Goal: Book appointment/travel/reservation

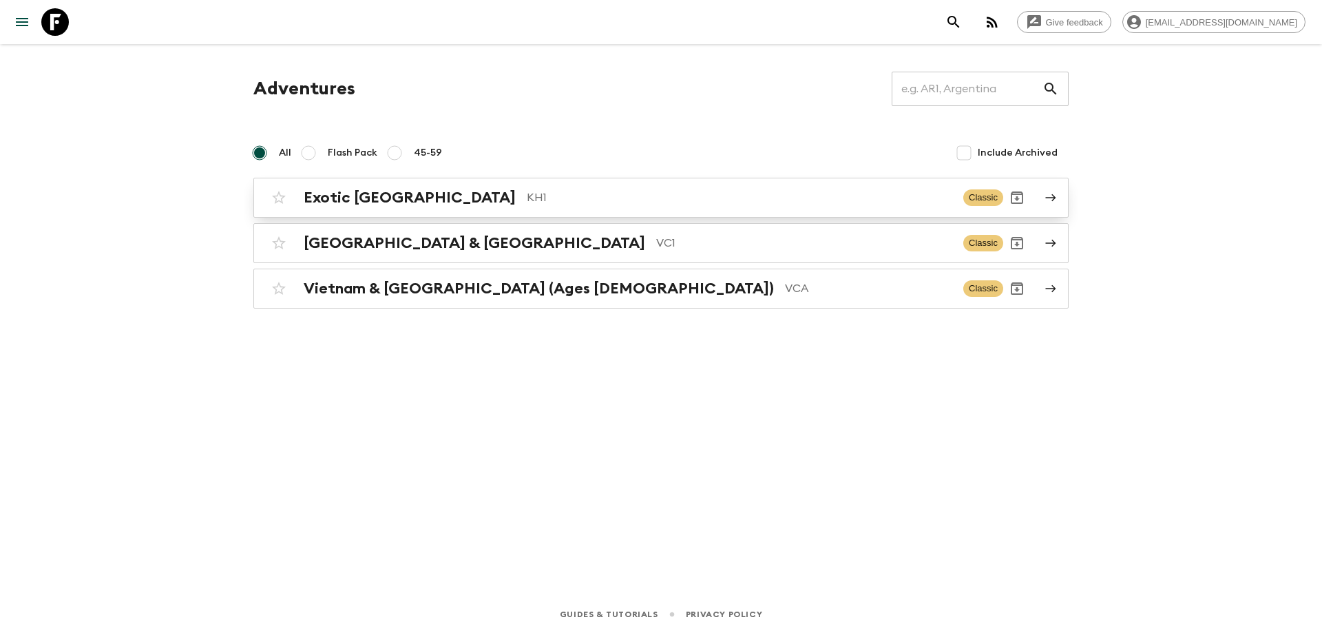
click at [403, 191] on h2 "Exotic [GEOGRAPHIC_DATA]" at bounding box center [410, 198] width 212 height 18
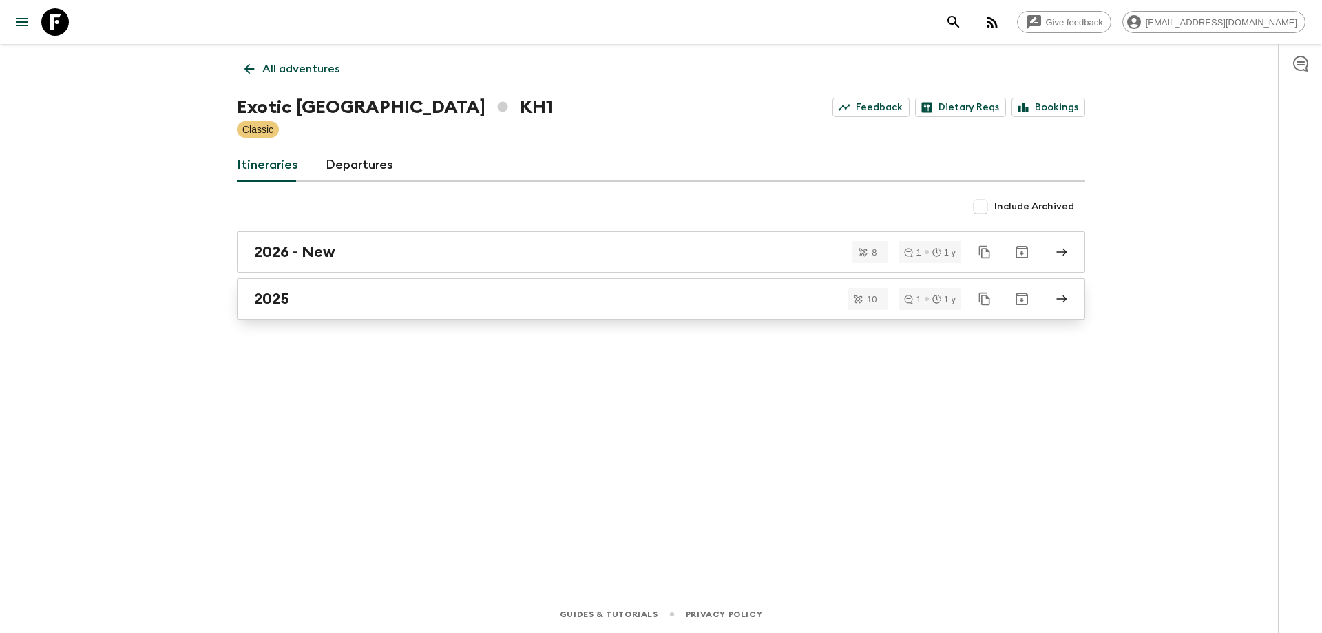
click at [315, 292] on div "2025" at bounding box center [647, 299] width 787 height 18
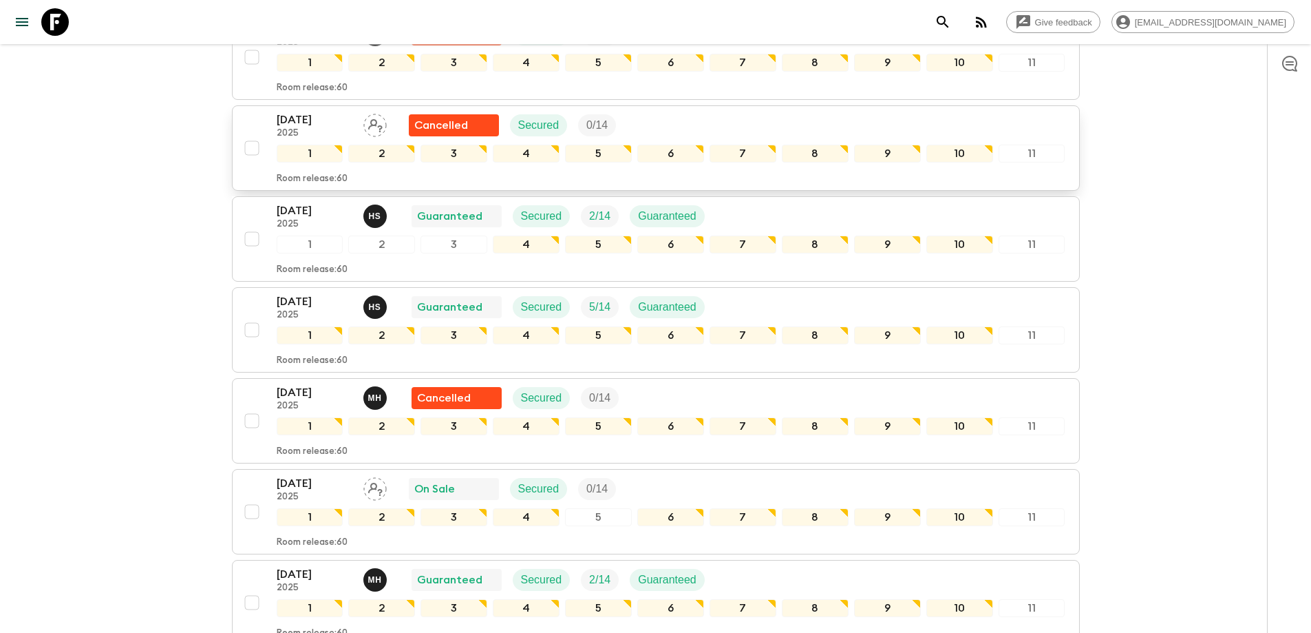
scroll to position [664, 0]
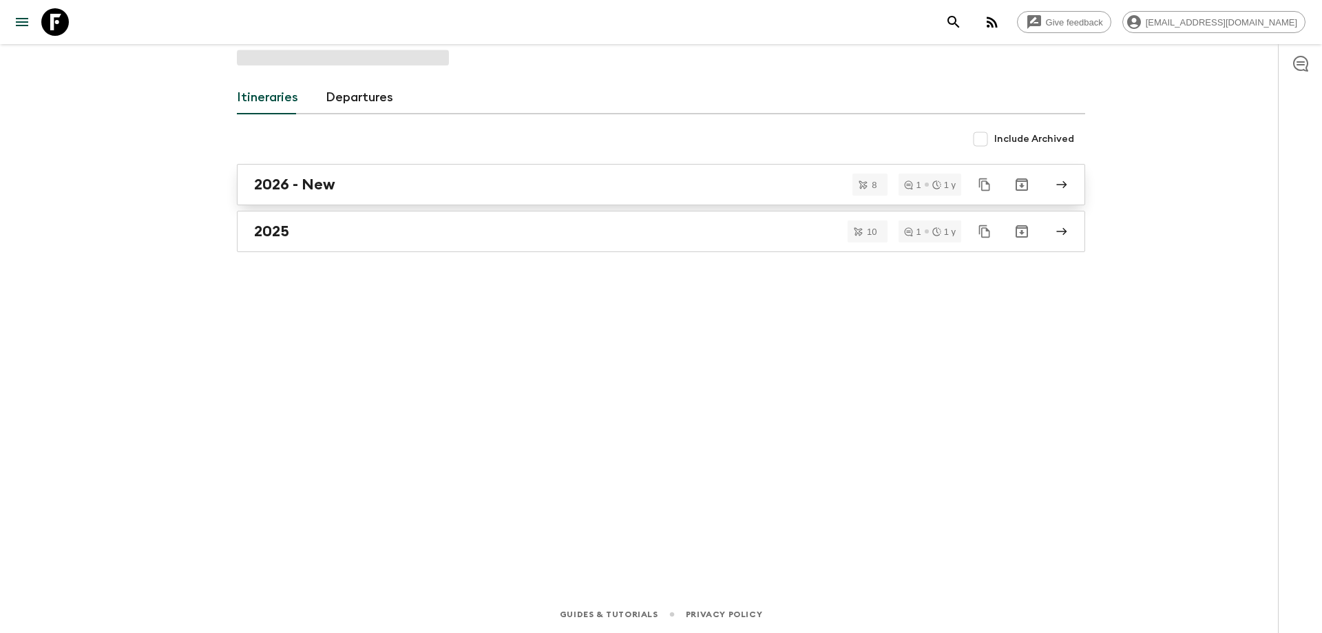
click at [394, 203] on link "2026 - New" at bounding box center [661, 184] width 848 height 41
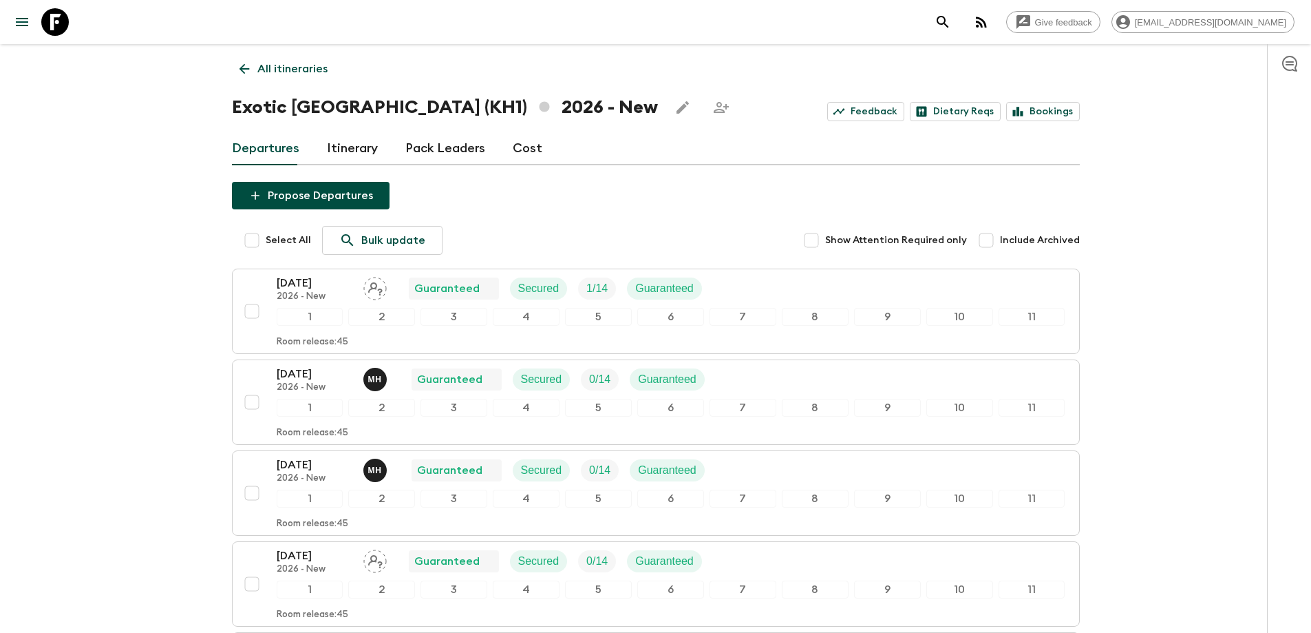
click at [238, 72] on icon at bounding box center [244, 68] width 15 height 15
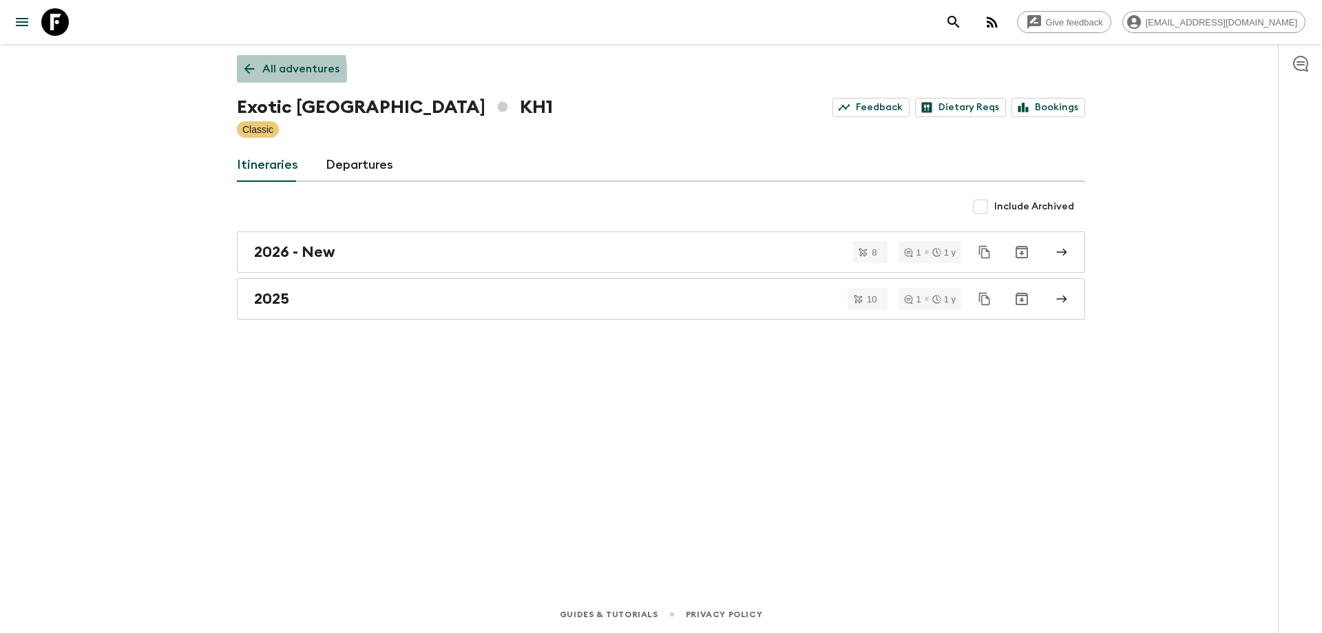
click at [238, 72] on link "All adventures" at bounding box center [292, 69] width 110 height 28
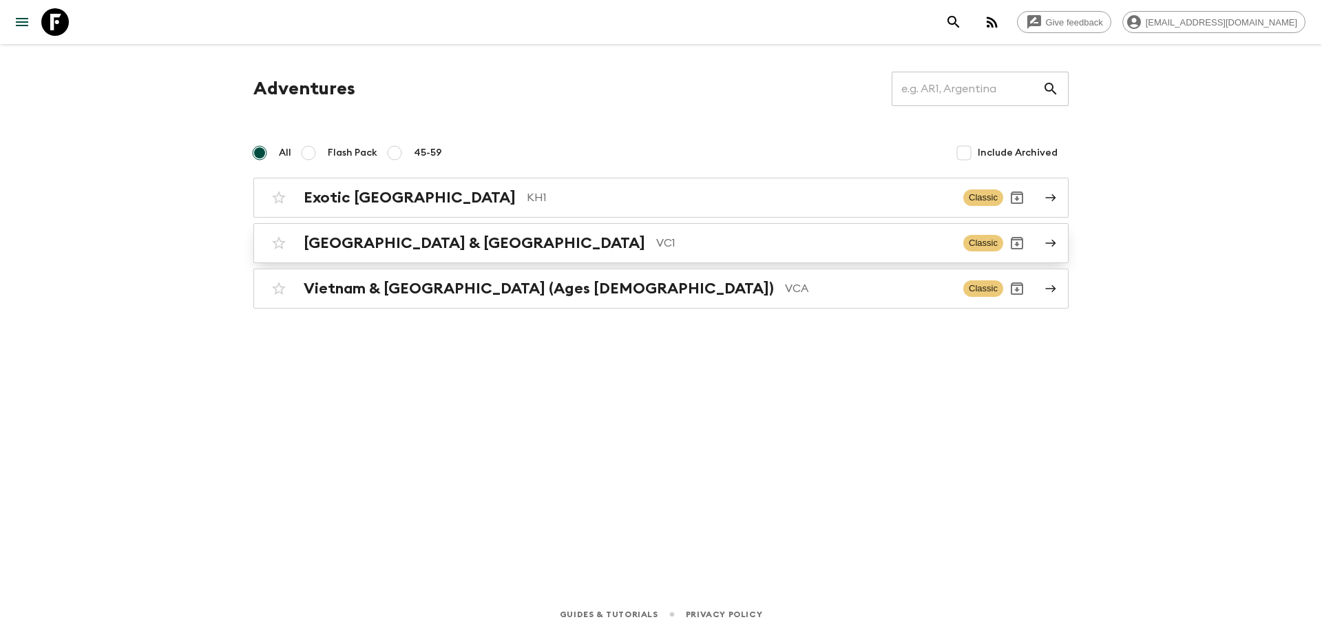
click at [348, 253] on div "Vietnam & Cambodia VC1 Classic" at bounding box center [634, 243] width 738 height 28
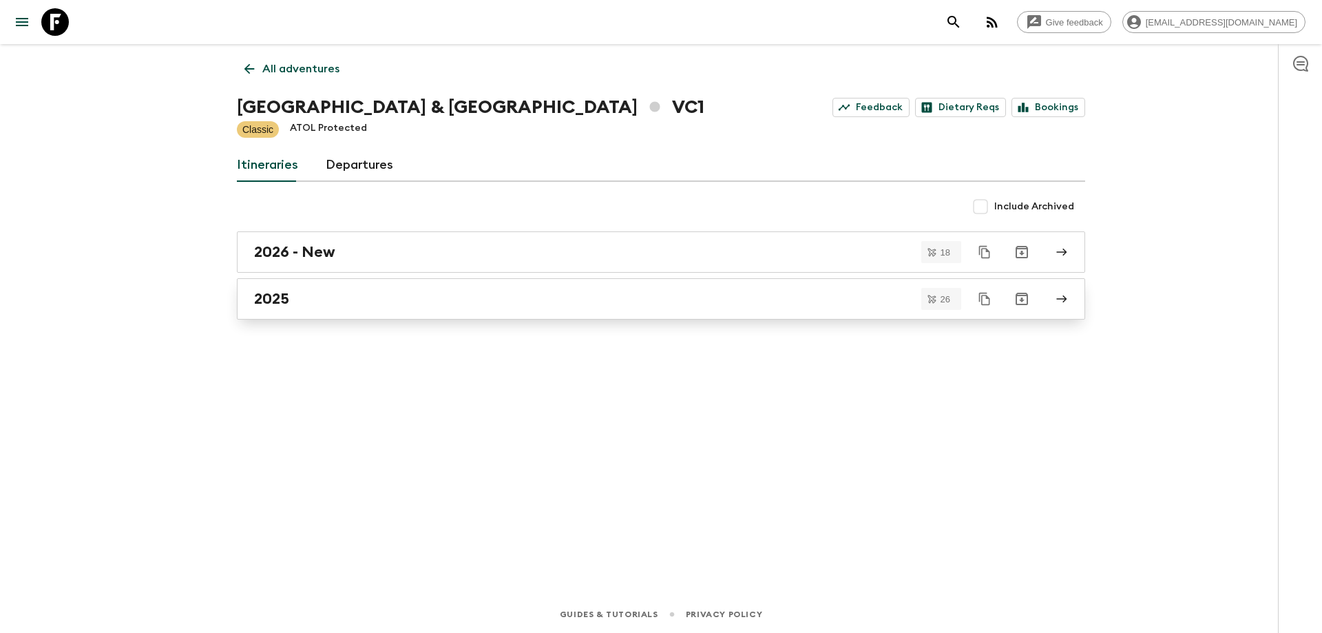
click at [348, 288] on link "2025" at bounding box center [661, 298] width 848 height 41
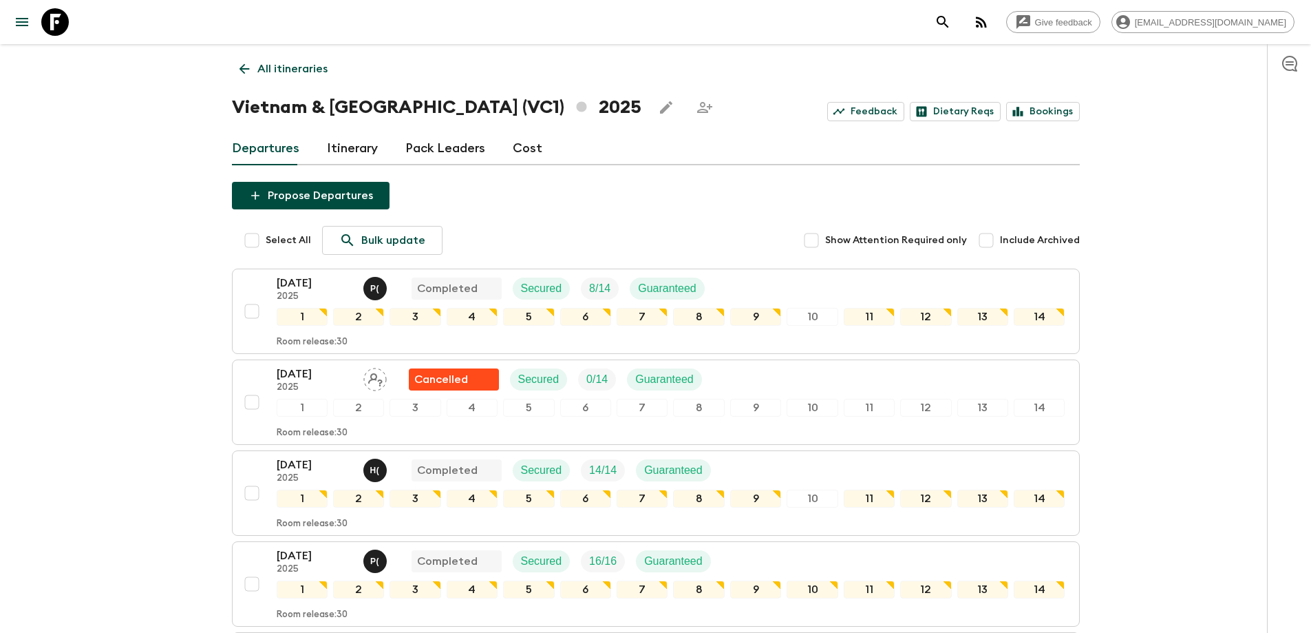
click at [241, 64] on icon at bounding box center [244, 68] width 15 height 15
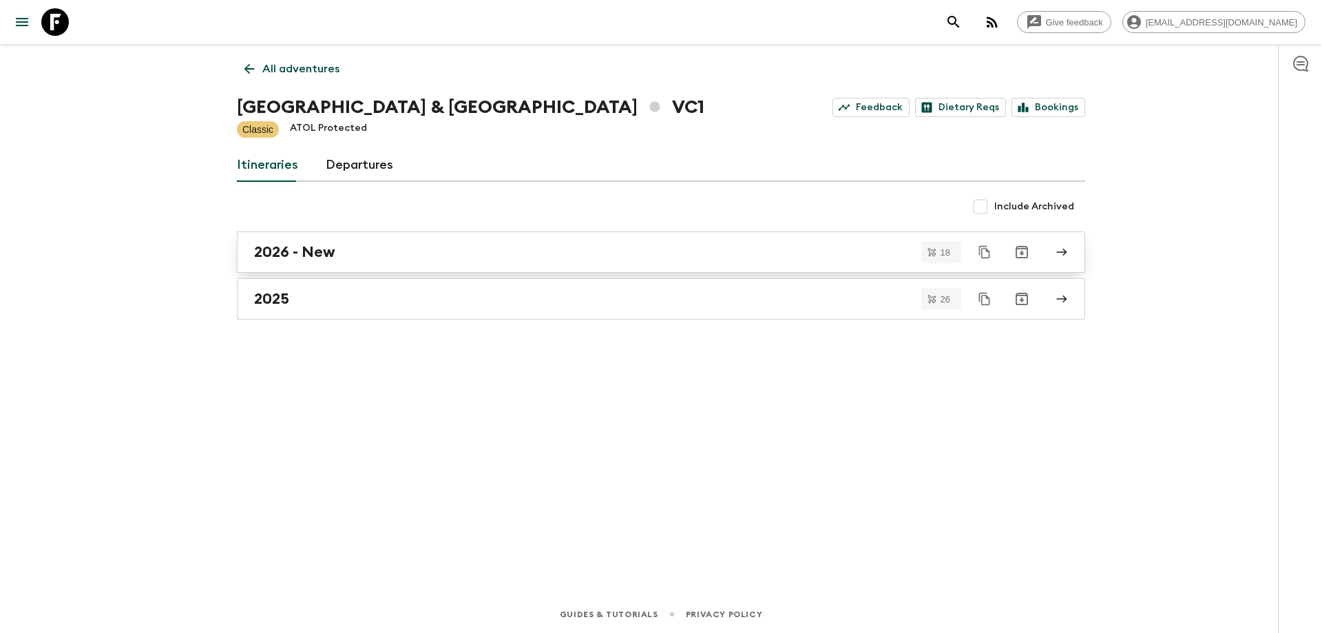
click at [295, 249] on h2 "2026 - New" at bounding box center [294, 252] width 81 height 18
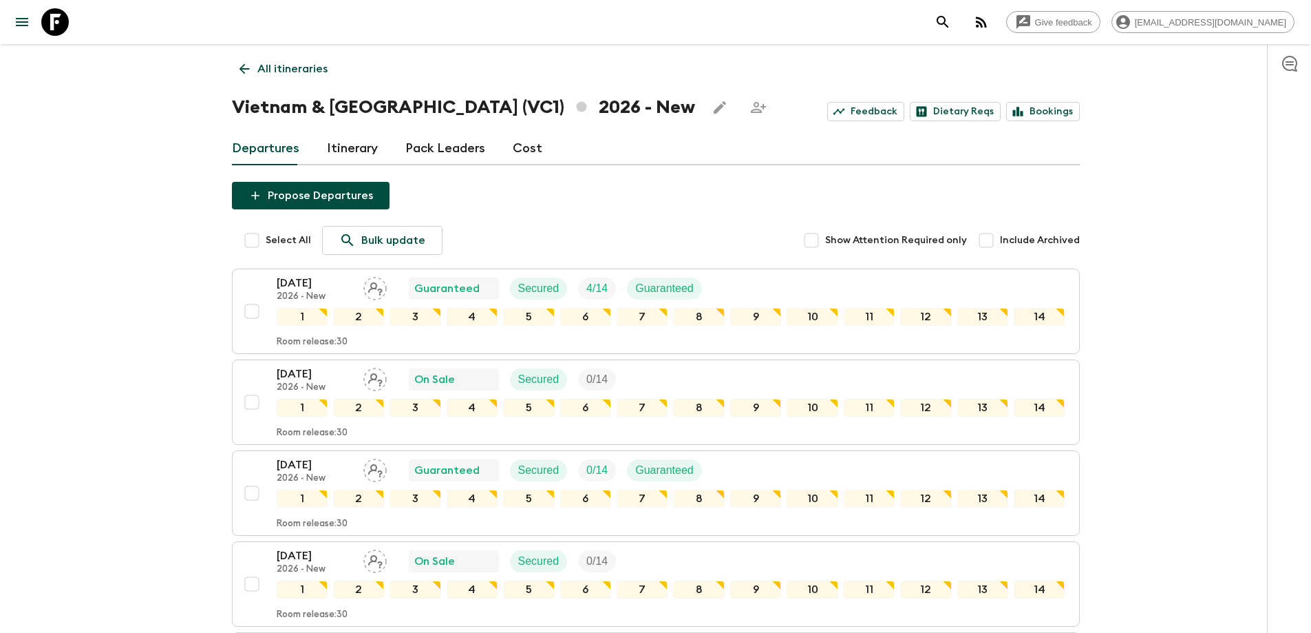
click at [244, 73] on icon at bounding box center [244, 69] width 10 height 10
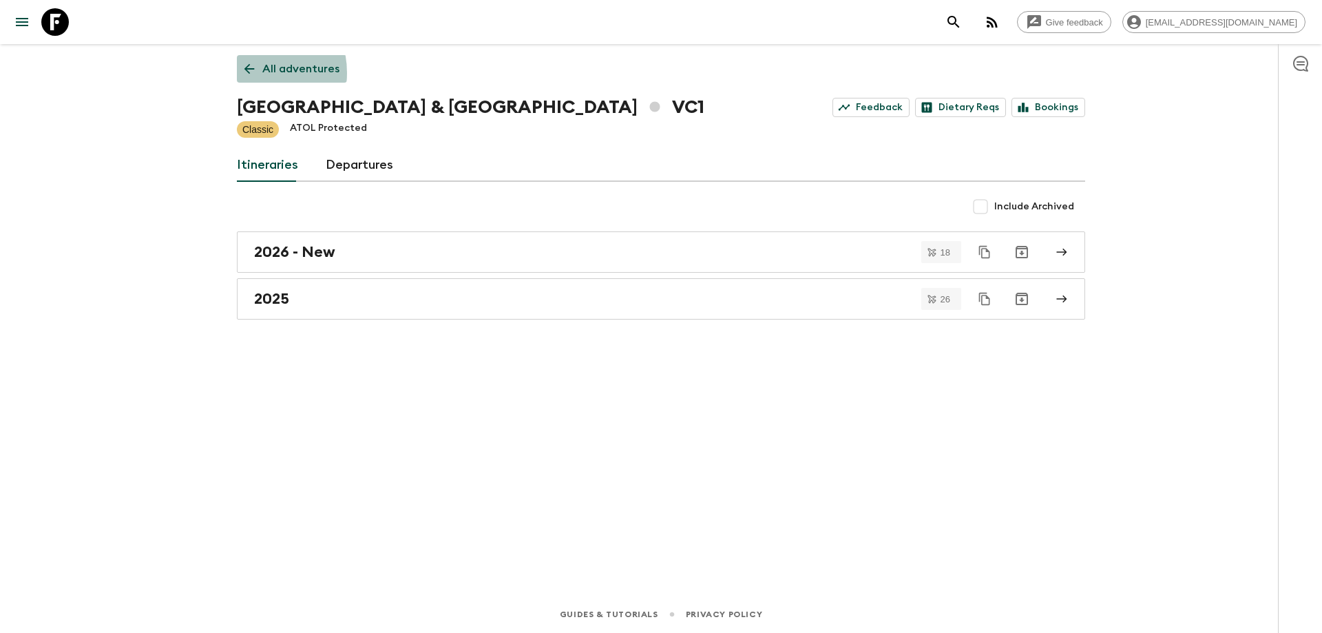
click at [244, 73] on icon at bounding box center [249, 68] width 15 height 15
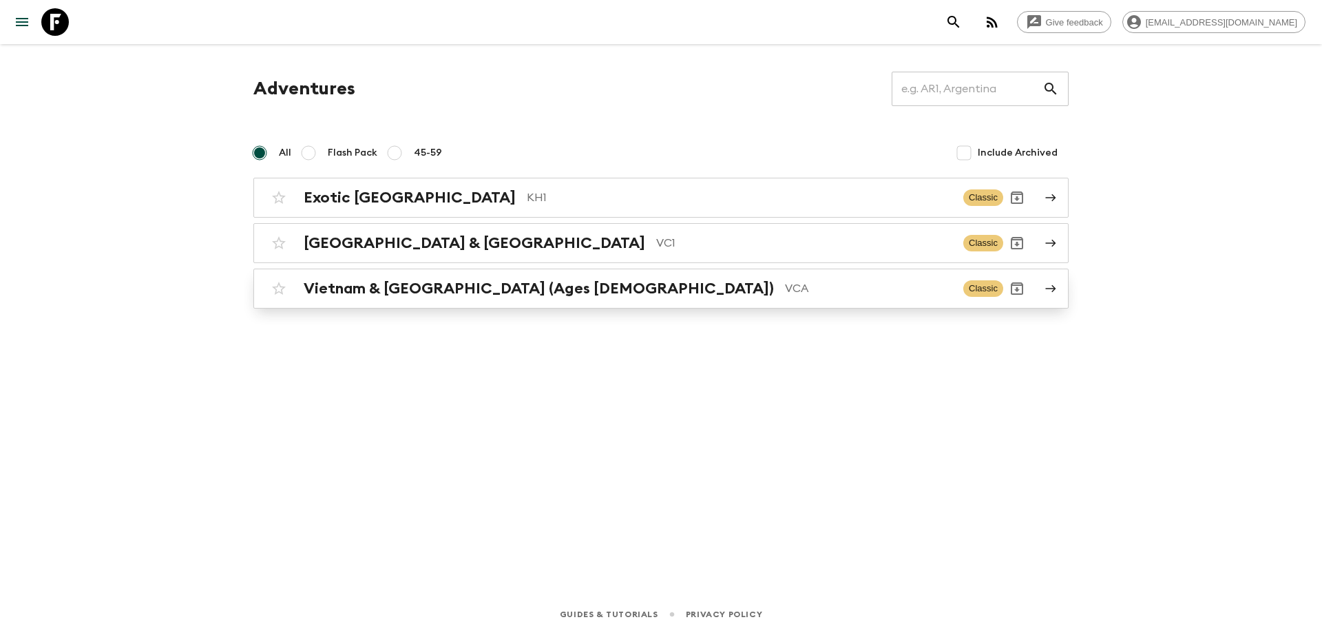
click at [364, 283] on h2 "Vietnam & [GEOGRAPHIC_DATA] (Ages [DEMOGRAPHIC_DATA])" at bounding box center [539, 288] width 470 height 18
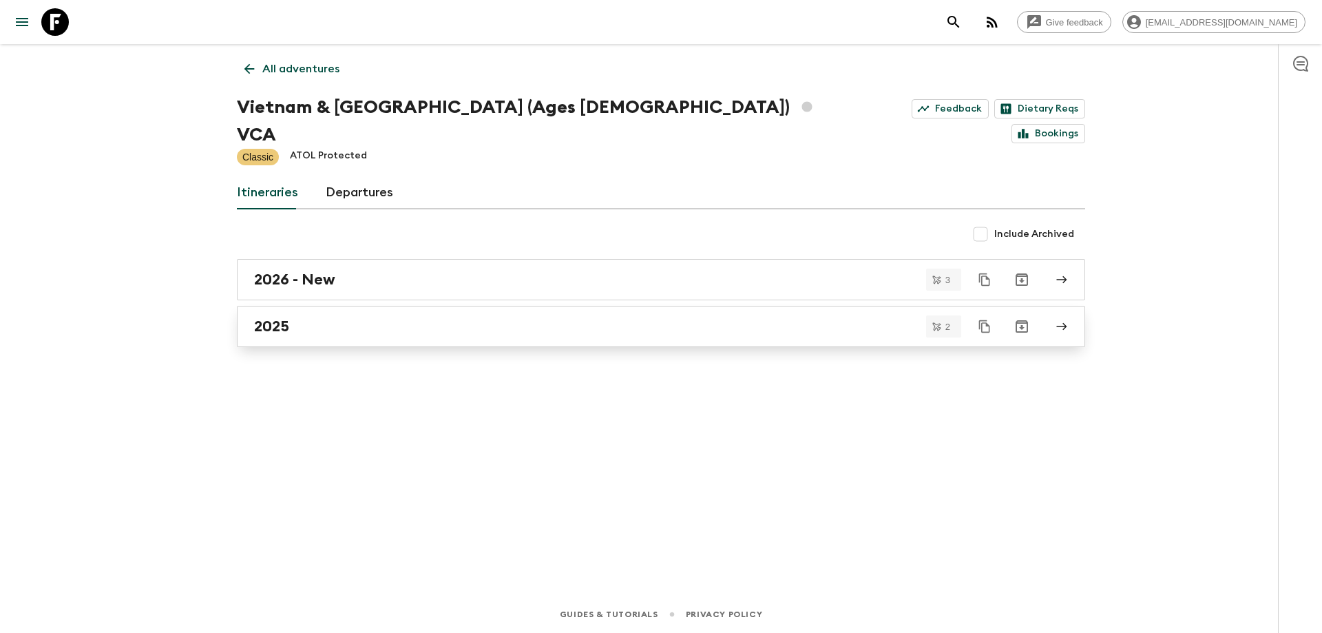
click at [365, 306] on link "2025" at bounding box center [661, 326] width 848 height 41
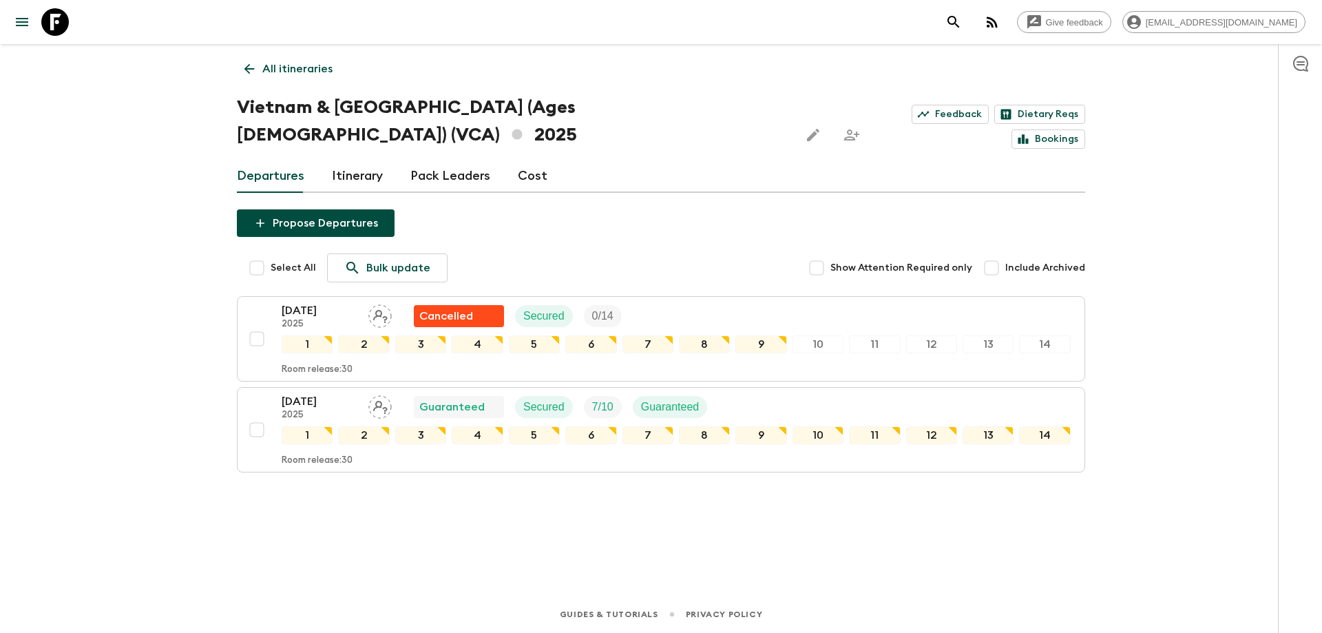
click at [255, 73] on icon at bounding box center [249, 68] width 15 height 15
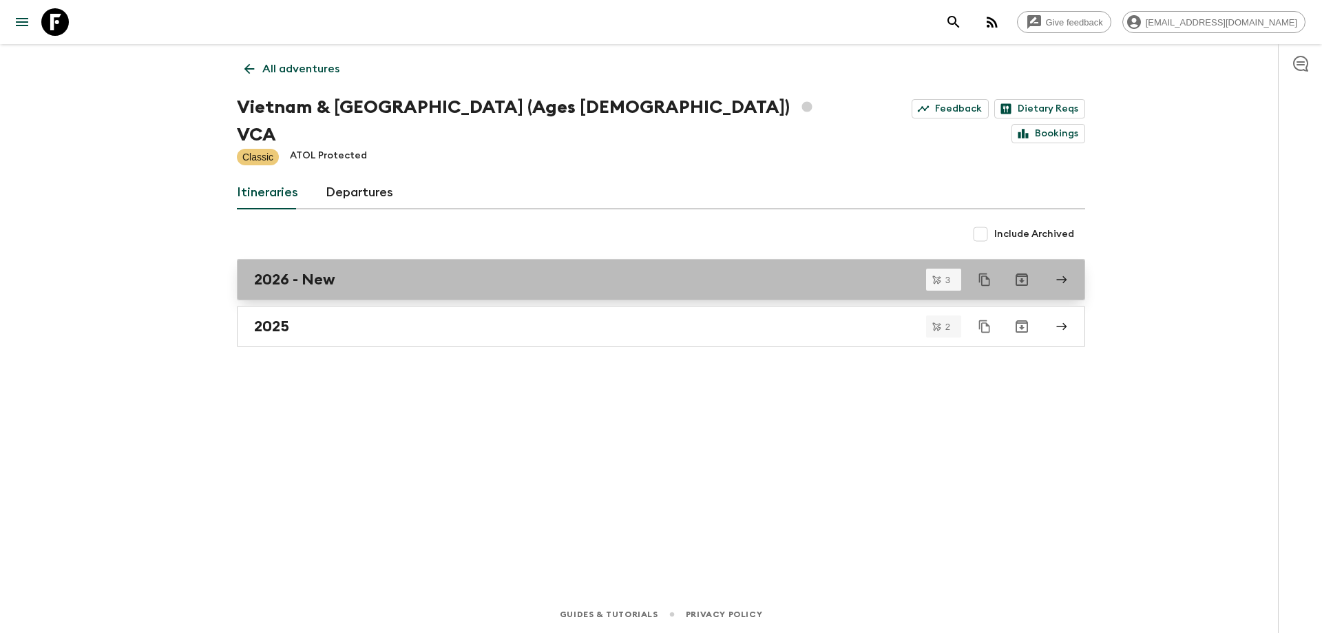
click at [383, 263] on link "2026 - New" at bounding box center [661, 279] width 848 height 41
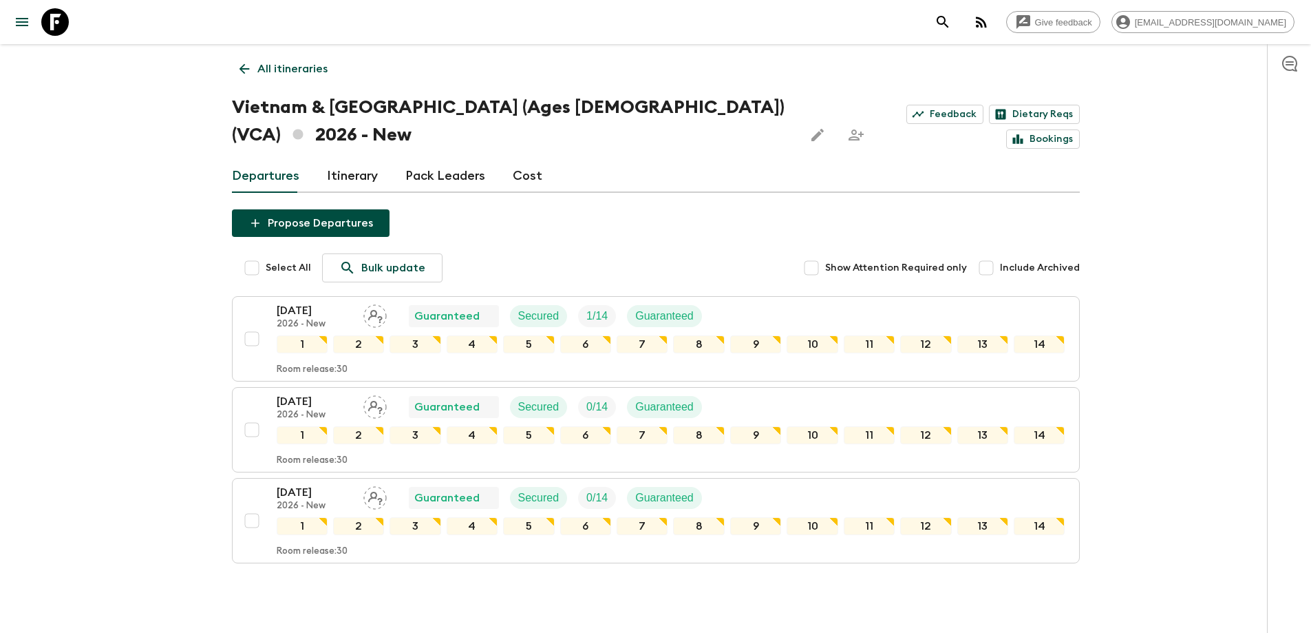
click at [247, 74] on icon at bounding box center [244, 68] width 15 height 15
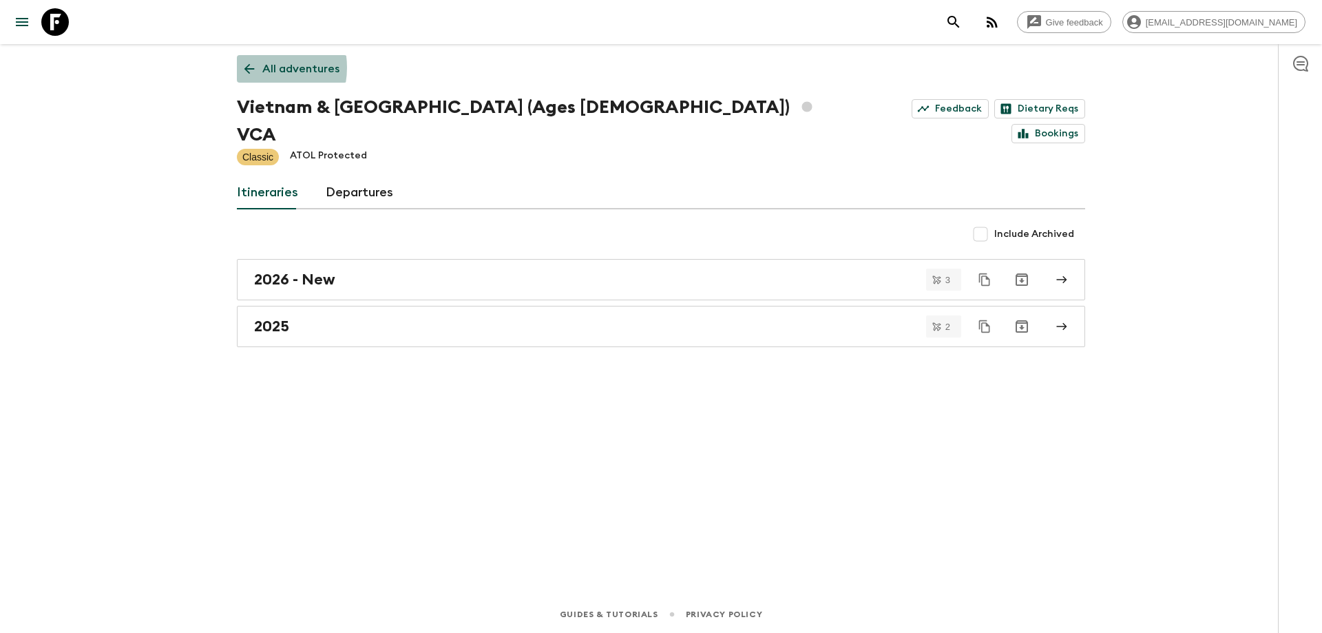
click at [255, 67] on icon at bounding box center [249, 68] width 15 height 15
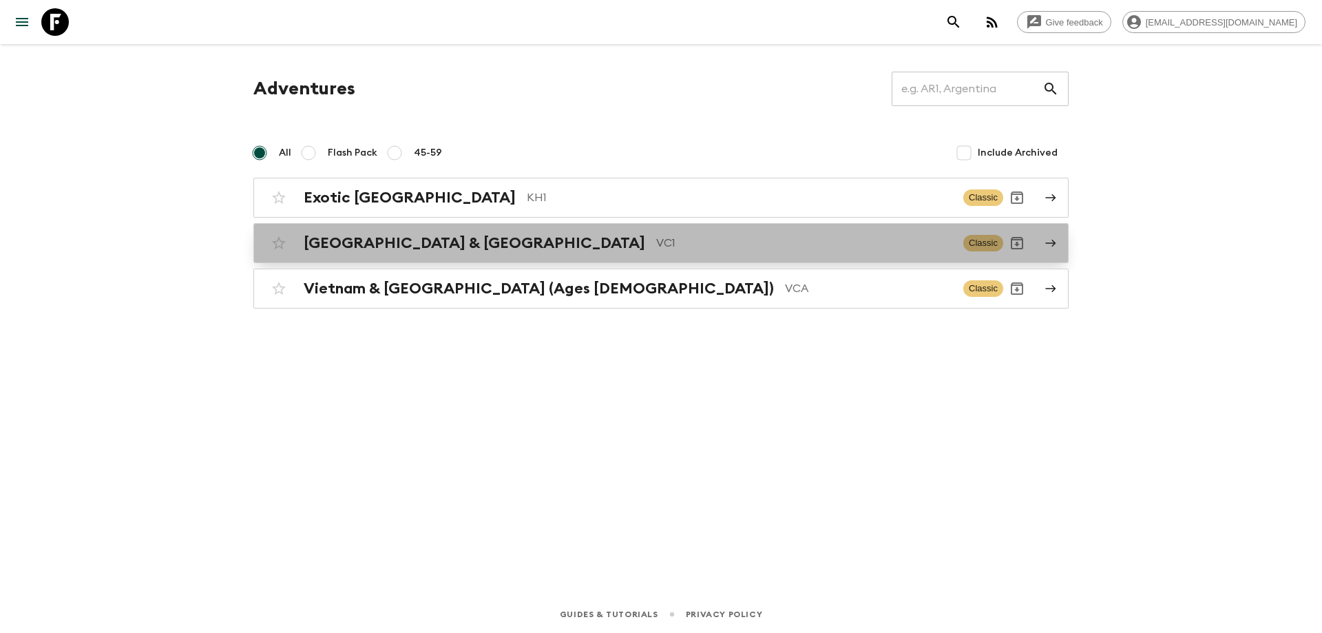
click at [434, 259] on link "Vietnam & Cambodia VC1 Classic" at bounding box center [660, 243] width 815 height 40
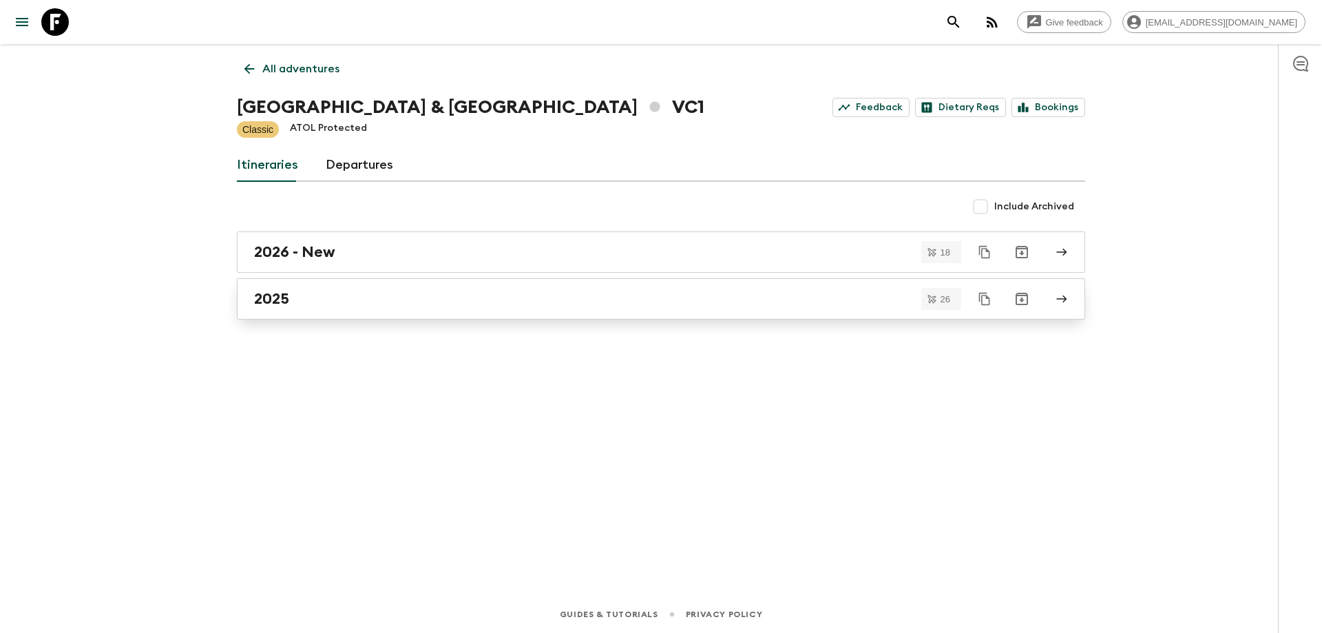
click at [348, 316] on link "2025" at bounding box center [661, 298] width 848 height 41
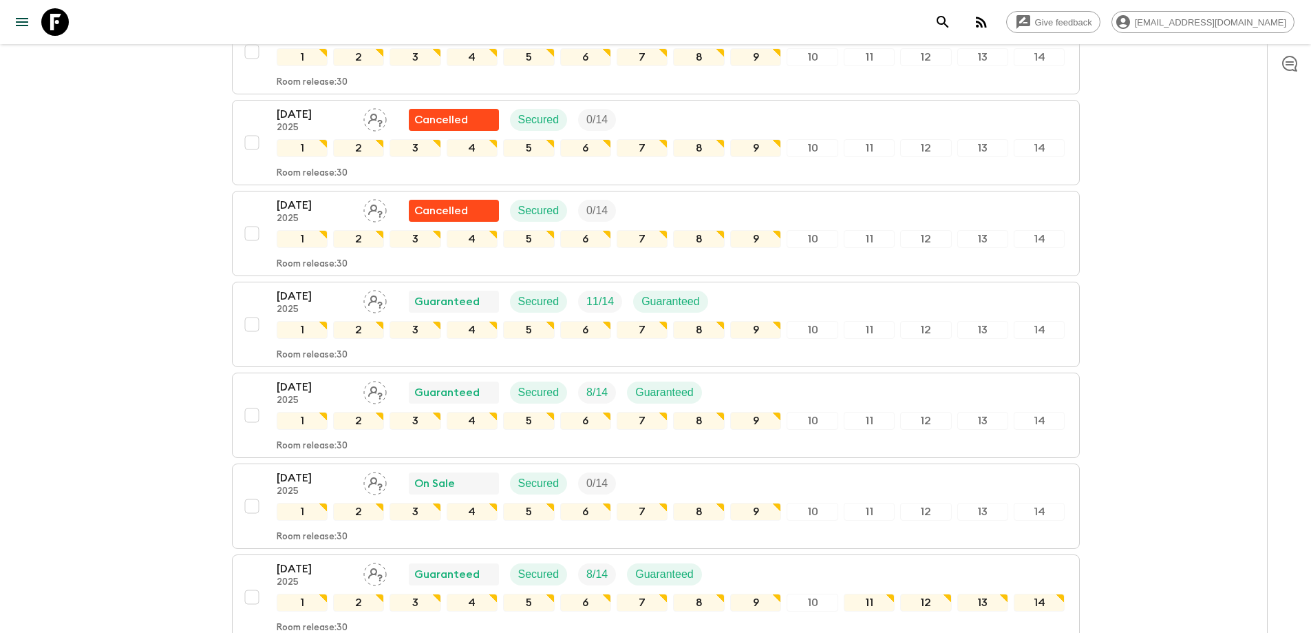
scroll to position [1170, 0]
